Goal: Information Seeking & Learning: Learn about a topic

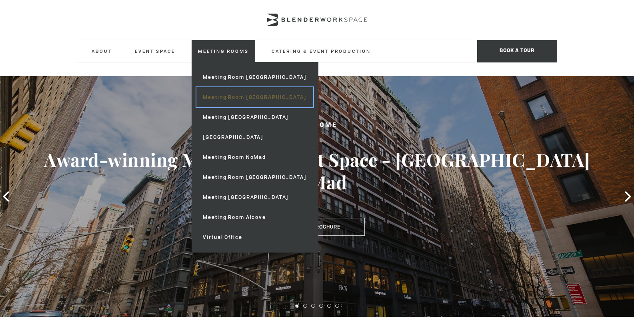
click at [225, 98] on link "Meeting Room [GEOGRAPHIC_DATA]" at bounding box center [254, 97] width 116 height 20
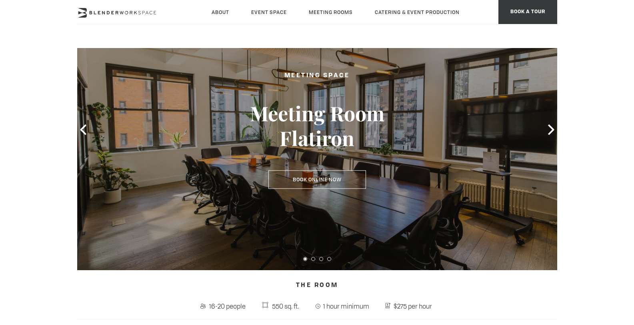
scroll to position [65, 0]
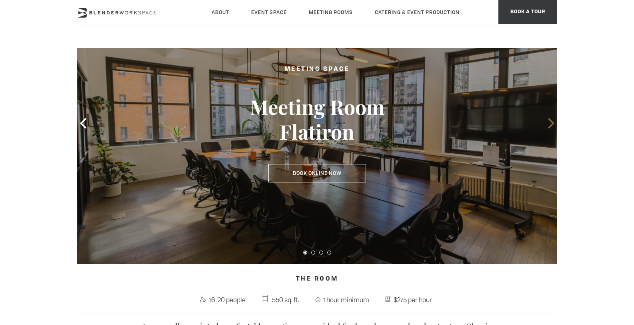
click at [551, 123] on icon at bounding box center [551, 123] width 10 height 10
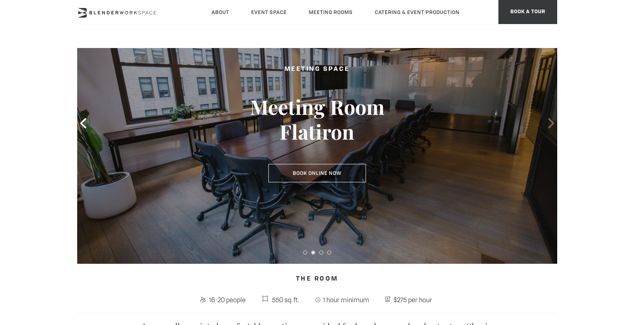
click at [551, 124] on icon at bounding box center [551, 123] width 10 height 10
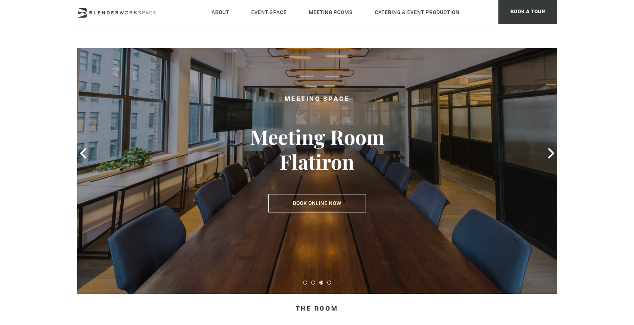
scroll to position [0, 0]
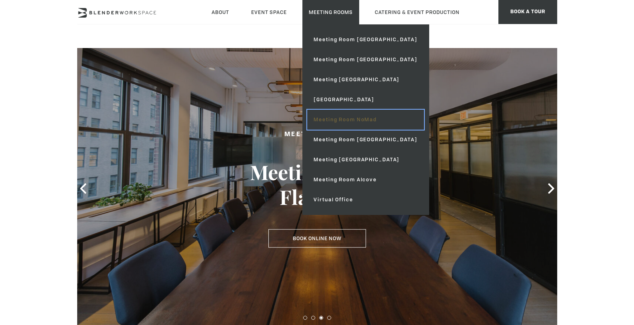
click at [317, 120] on link "Meeting Room NoMad" at bounding box center [365, 120] width 116 height 20
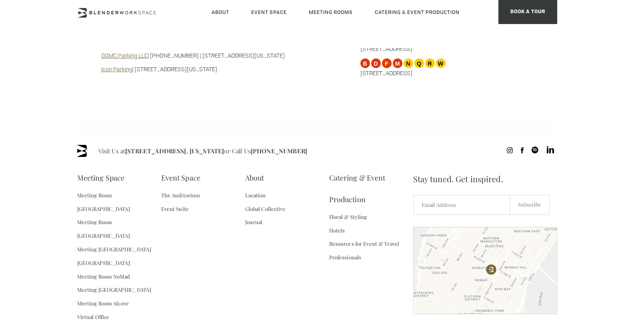
scroll to position [854, 0]
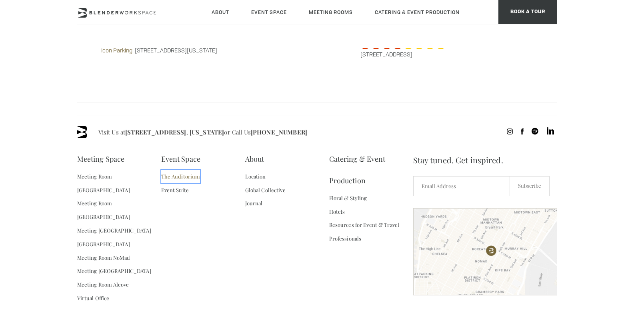
click at [181, 170] on link "The Auditorium" at bounding box center [180, 177] width 39 height 14
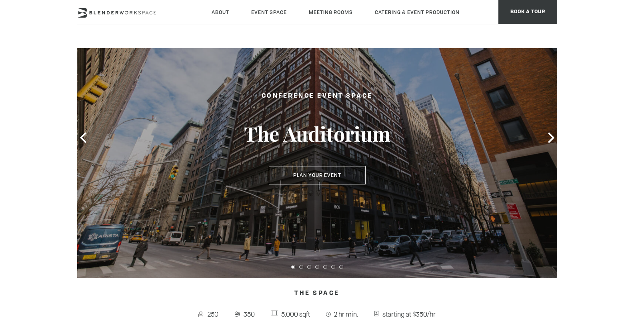
scroll to position [108, 0]
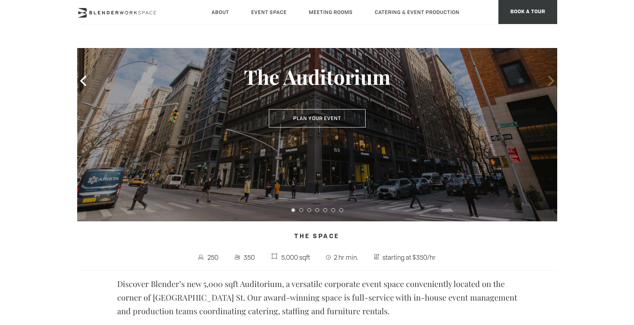
click at [548, 86] on span at bounding box center [551, 81] width 12 height 12
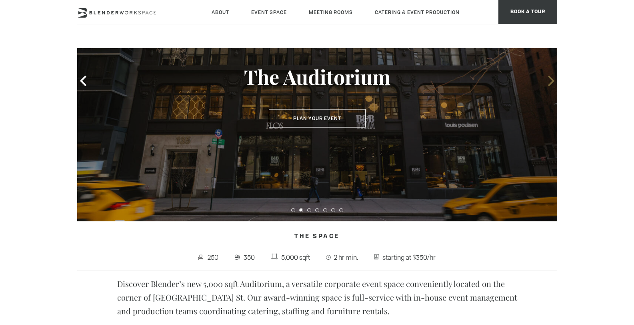
click at [548, 86] on span at bounding box center [551, 81] width 12 height 12
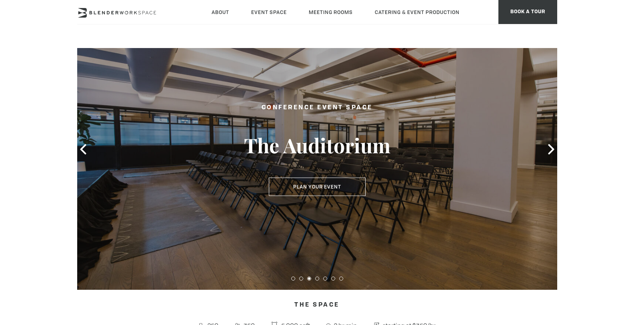
scroll to position [0, 0]
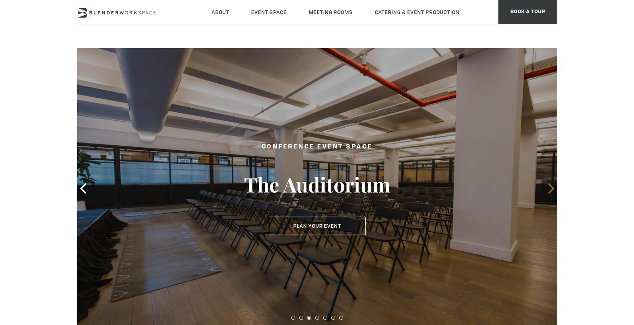
click at [547, 188] on icon at bounding box center [551, 188] width 10 height 10
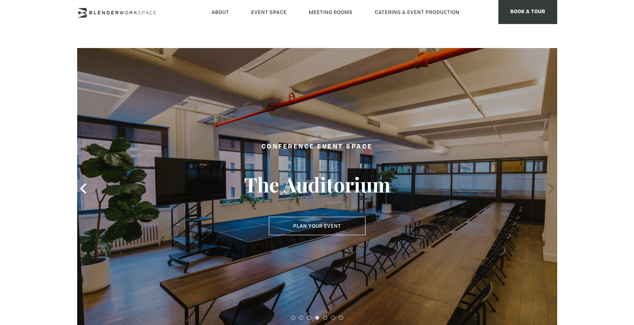
click at [548, 189] on icon at bounding box center [551, 188] width 10 height 10
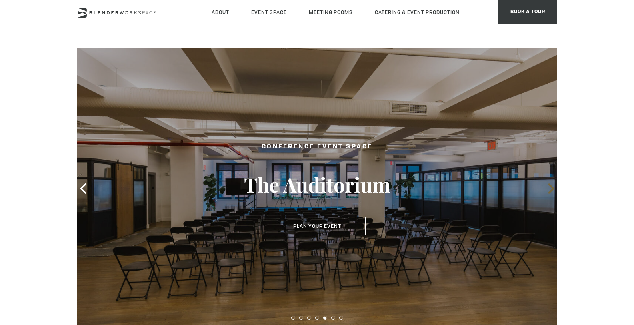
click at [548, 189] on icon at bounding box center [551, 188] width 10 height 10
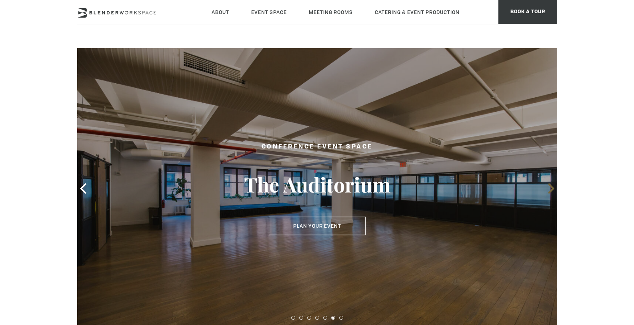
click at [548, 189] on icon at bounding box center [551, 188] width 10 height 10
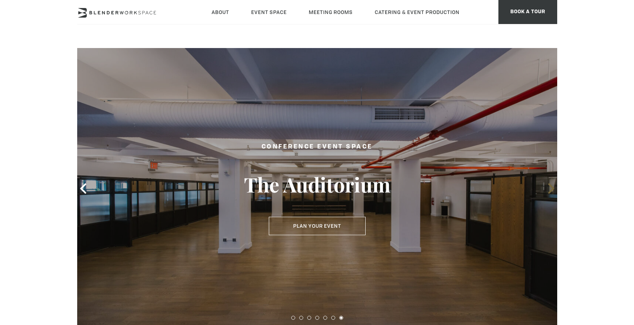
click at [548, 189] on icon at bounding box center [551, 188] width 10 height 10
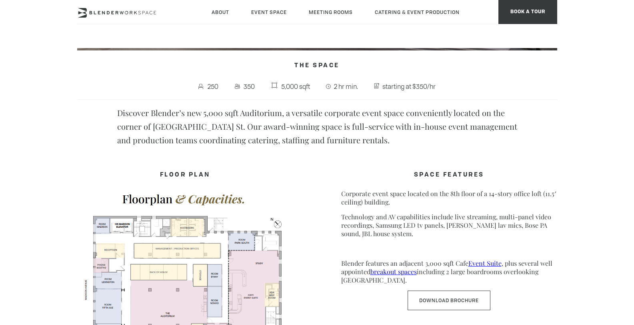
scroll to position [236, 0]
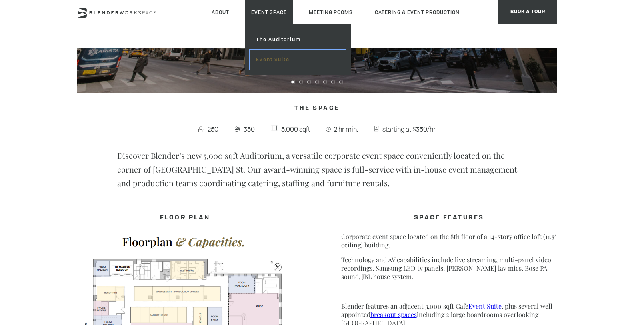
click at [269, 58] on link "Event Suite" at bounding box center [298, 60] width 96 height 20
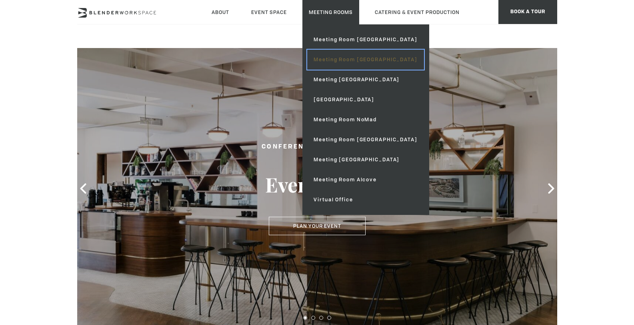
click at [338, 60] on link "Meeting Room [GEOGRAPHIC_DATA]" at bounding box center [365, 60] width 116 height 20
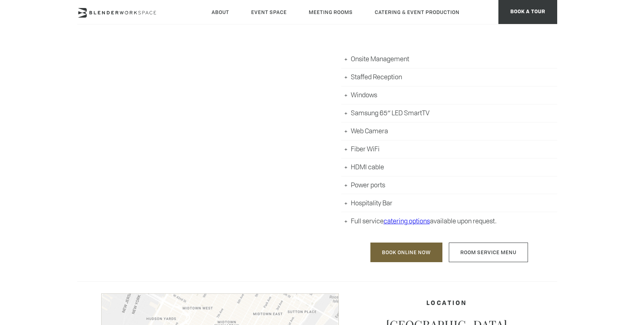
scroll to position [401, 0]
click at [348, 203] on li "Hospitality Bar" at bounding box center [449, 203] width 216 height 18
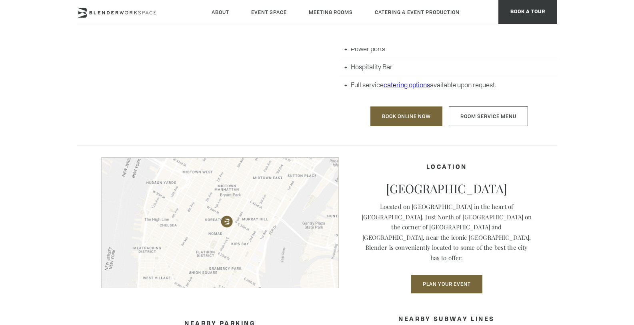
scroll to position [492, 0]
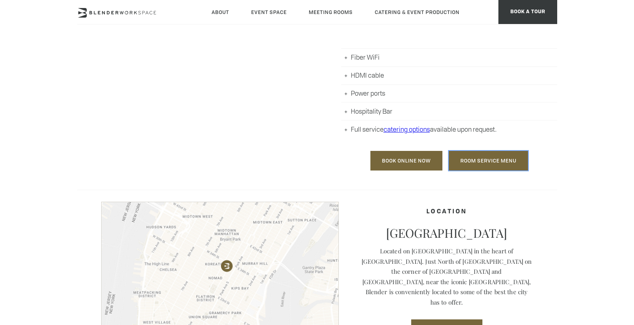
click at [503, 156] on link "Room Service Menu" at bounding box center [488, 161] width 79 height 20
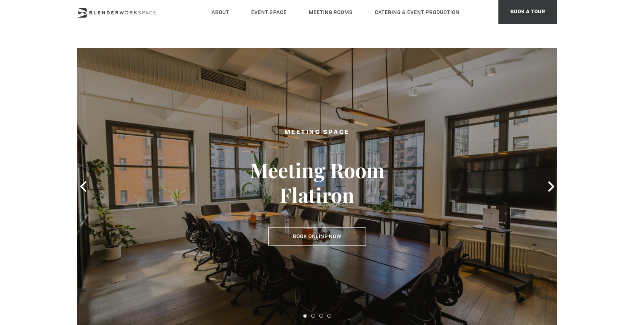
scroll to position [0, 0]
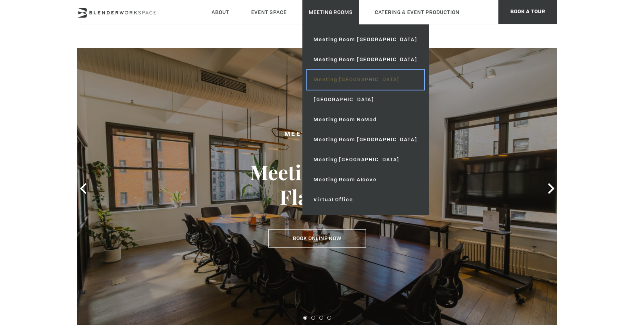
click at [338, 81] on link "Meeting [GEOGRAPHIC_DATA]" at bounding box center [365, 80] width 116 height 20
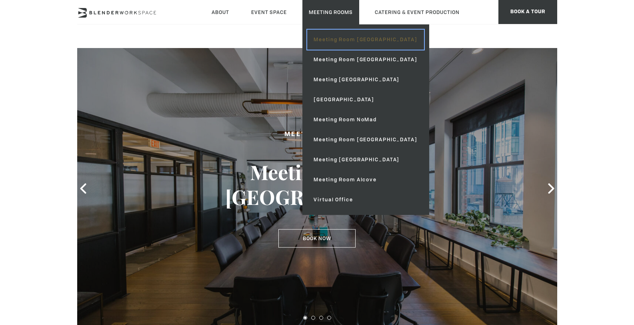
click at [344, 40] on link "Meeting Room [GEOGRAPHIC_DATA]" at bounding box center [365, 40] width 116 height 20
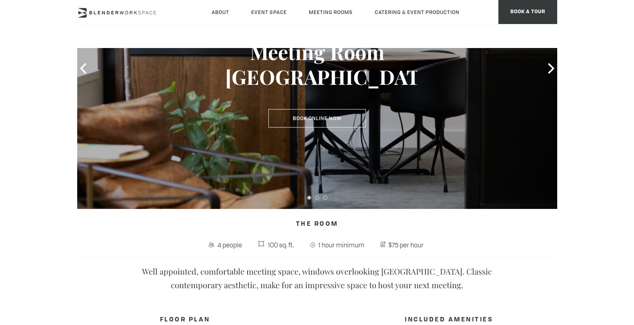
scroll to position [124, 0]
